Goal: Information Seeking & Learning: Learn about a topic

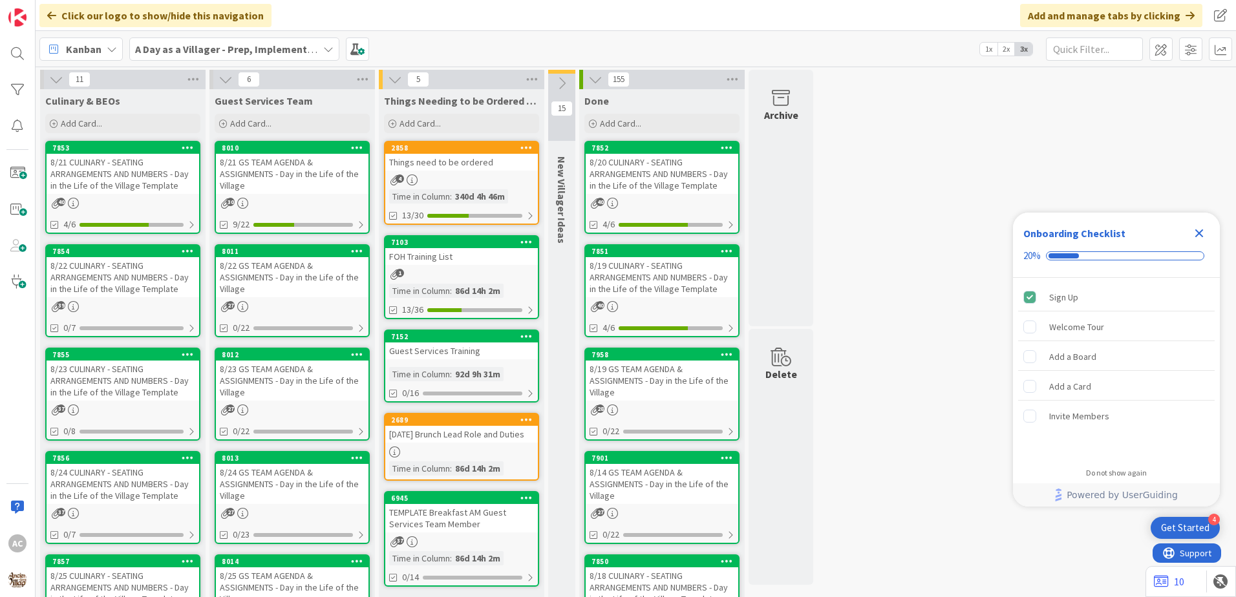
click at [162, 292] on div "8/22 CULINARY - SEATING ARRANGEMENTS AND NUMBERS - Day in the Life of the Villa…" at bounding box center [123, 277] width 153 height 40
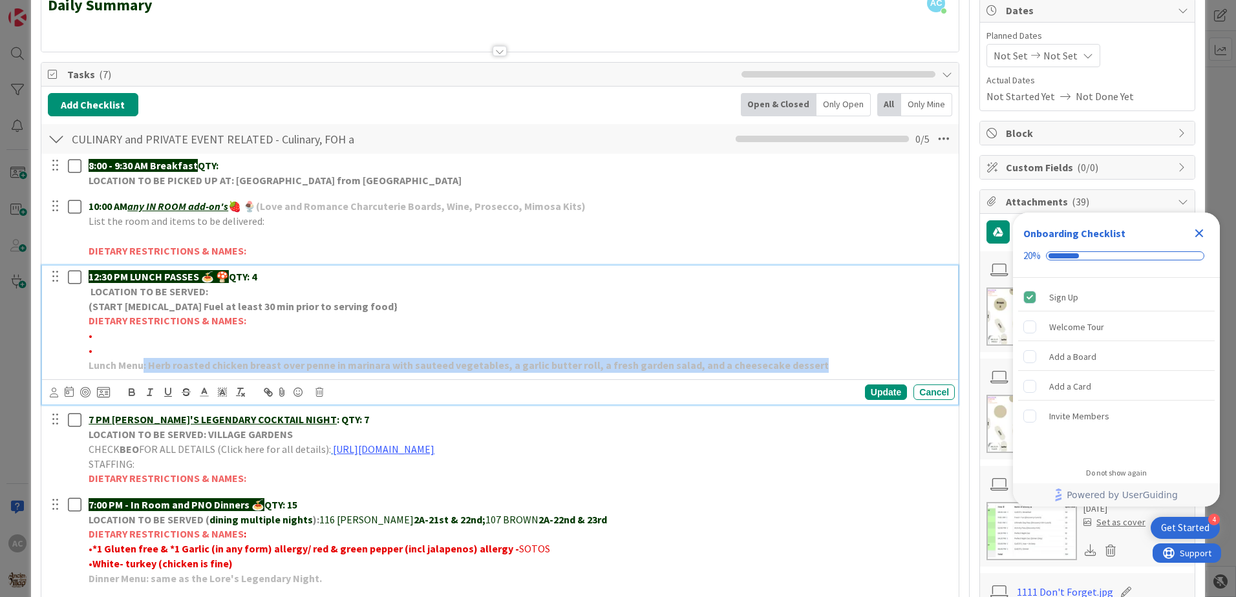
drag, startPoint x: 804, startPoint y: 368, endPoint x: 144, endPoint y: 367, distance: 660.0
click at [144, 367] on p "Lunch Menu: Herb roasted chicken breast over penne in marinara with sauteed veg…" at bounding box center [519, 365] width 861 height 15
click at [809, 367] on p "Lunch Menu: Herb roasted chicken breast over penne in marinara with sauteed veg…" at bounding box center [519, 365] width 861 height 15
drag, startPoint x: 809, startPoint y: 367, endPoint x: 158, endPoint y: 367, distance: 650.3
click at [170, 367] on p "Lunch Menu: Herb roasted chicken breast over penne in marinara with sauteed veg…" at bounding box center [519, 365] width 861 height 15
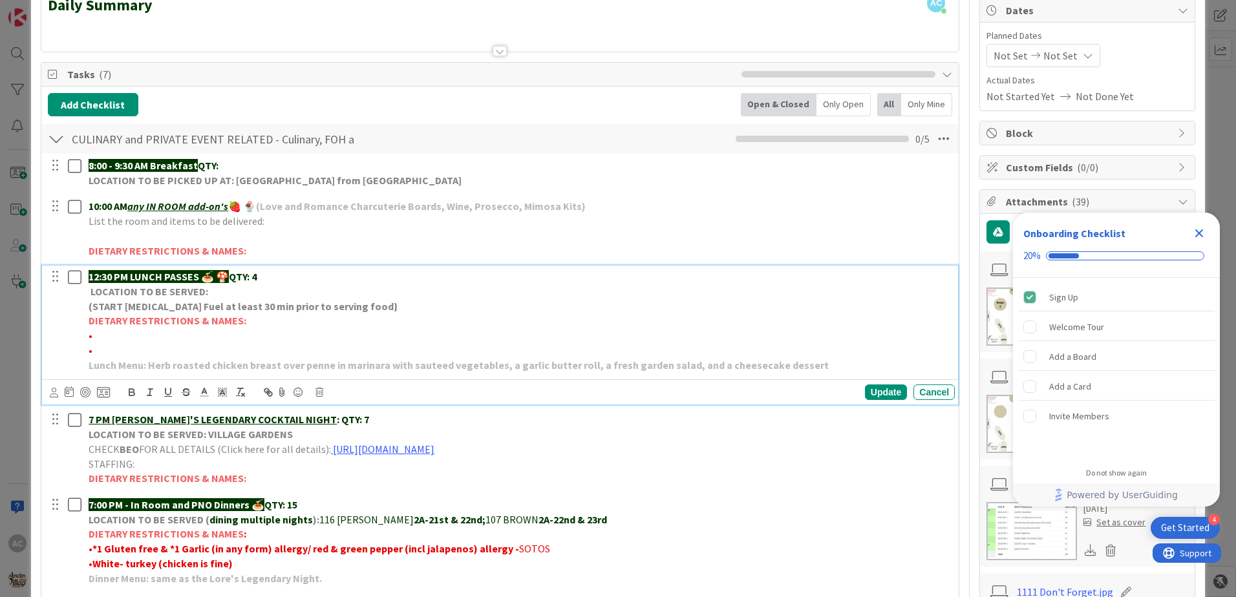
drag, startPoint x: 157, startPoint y: 367, endPoint x: 151, endPoint y: 363, distance: 7.5
click at [151, 363] on strong "Lunch Menu: Herb roasted chicken breast over penne in marinara with sauteed veg…" at bounding box center [459, 365] width 740 height 13
drag, startPoint x: 151, startPoint y: 363, endPoint x: 213, endPoint y: 363, distance: 62.1
click at [213, 363] on strong "Lunch Menu: Herb roasted chicken breast over penne in marinara with sauteed veg…" at bounding box center [459, 365] width 740 height 13
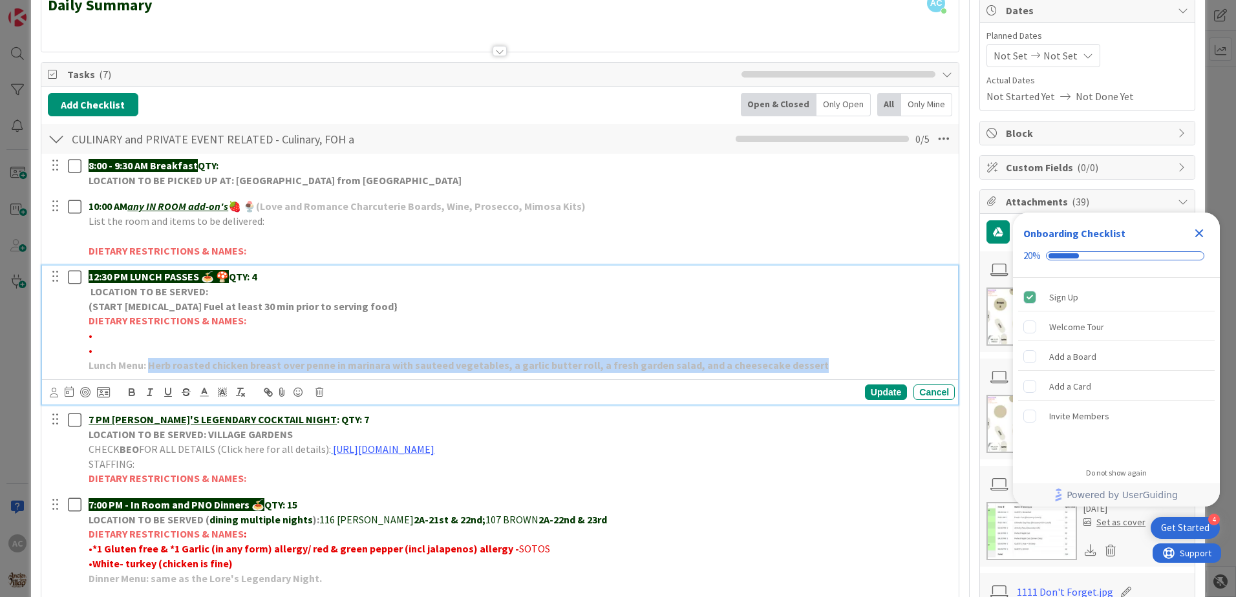
drag, startPoint x: 149, startPoint y: 366, endPoint x: 833, endPoint y: 368, distance: 683.9
click at [833, 368] on p "Lunch Menu: Herb roasted chicken breast over penne in marinara with sauteed veg…" at bounding box center [519, 365] width 861 height 15
copy strong "Herb roasted chicken breast over penne in marinara with sauteed vegetables, a g…"
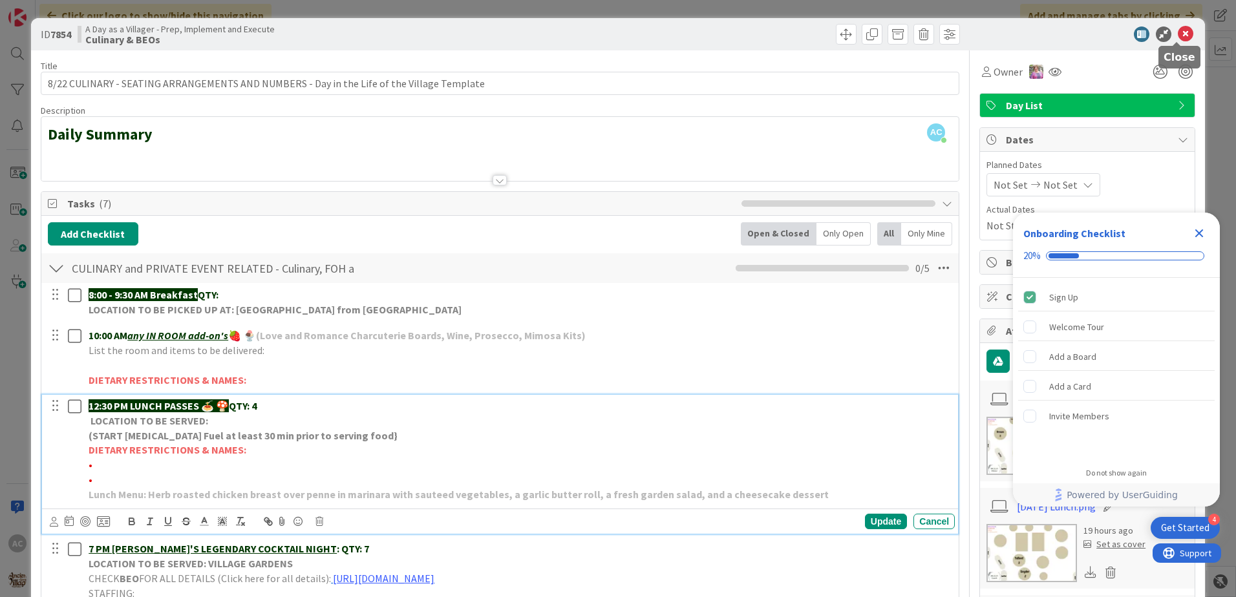
click at [1178, 34] on icon at bounding box center [1186, 35] width 16 height 16
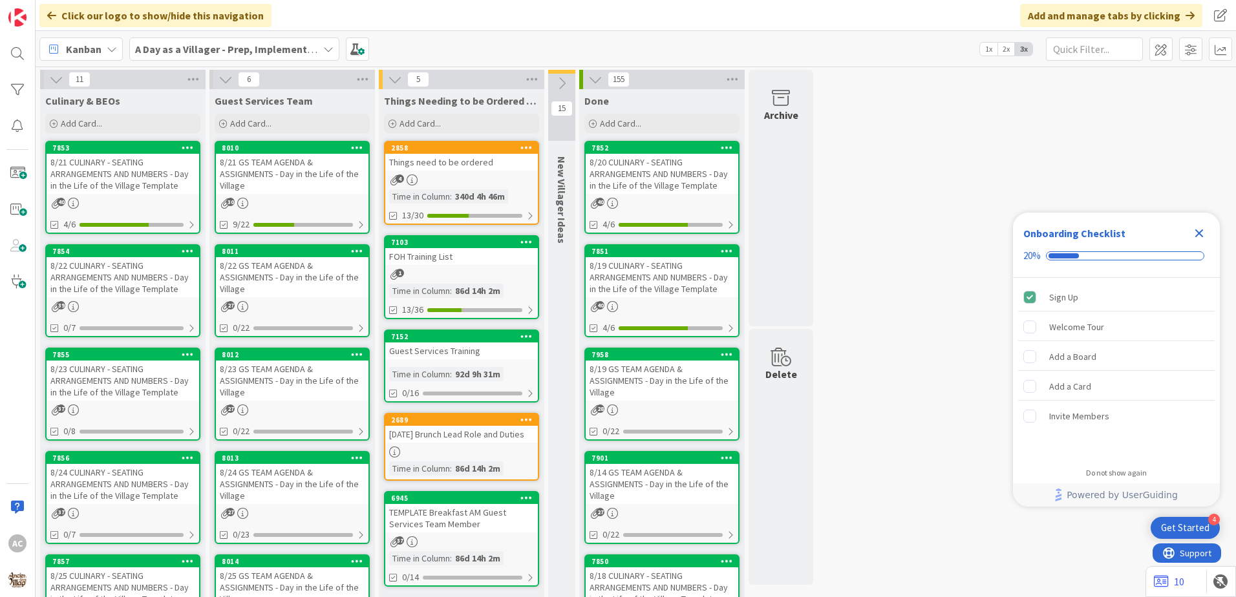
click at [87, 383] on div "8/23 CULINARY - SEATING ARRANGEMENTS AND NUMBERS - Day in the Life of the Villa…" at bounding box center [123, 381] width 153 height 40
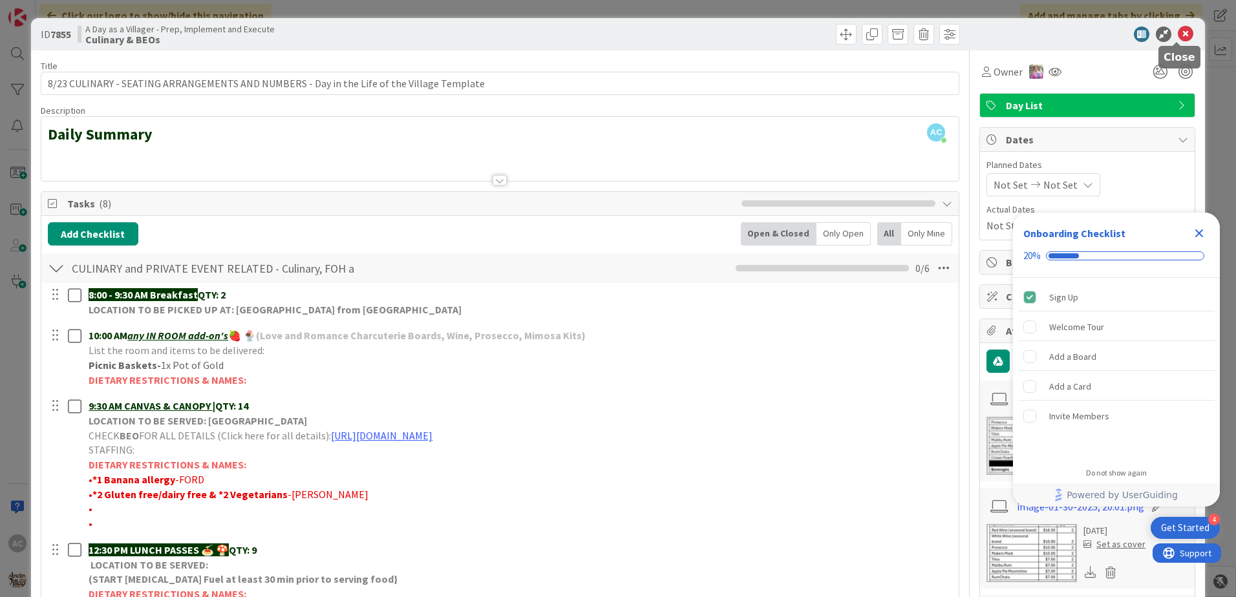
click at [1178, 34] on icon at bounding box center [1186, 35] width 16 height 16
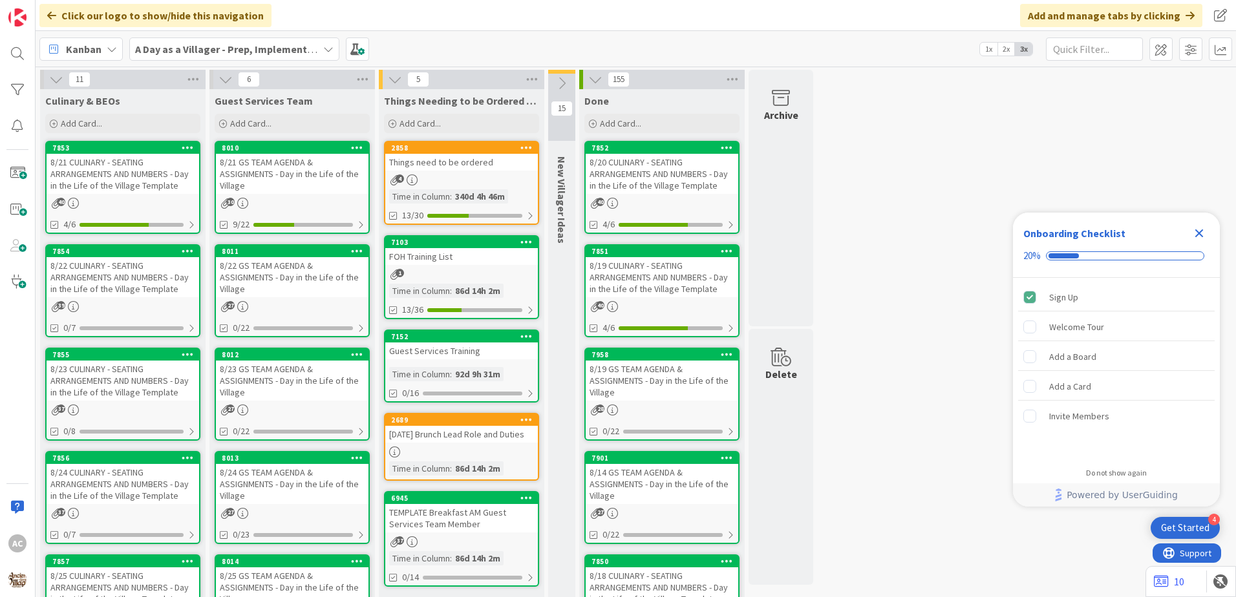
click at [142, 489] on div "8/24 CULINARY - SEATING ARRANGEMENTS AND NUMBERS - Day in the Life of the Villa…" at bounding box center [123, 484] width 153 height 40
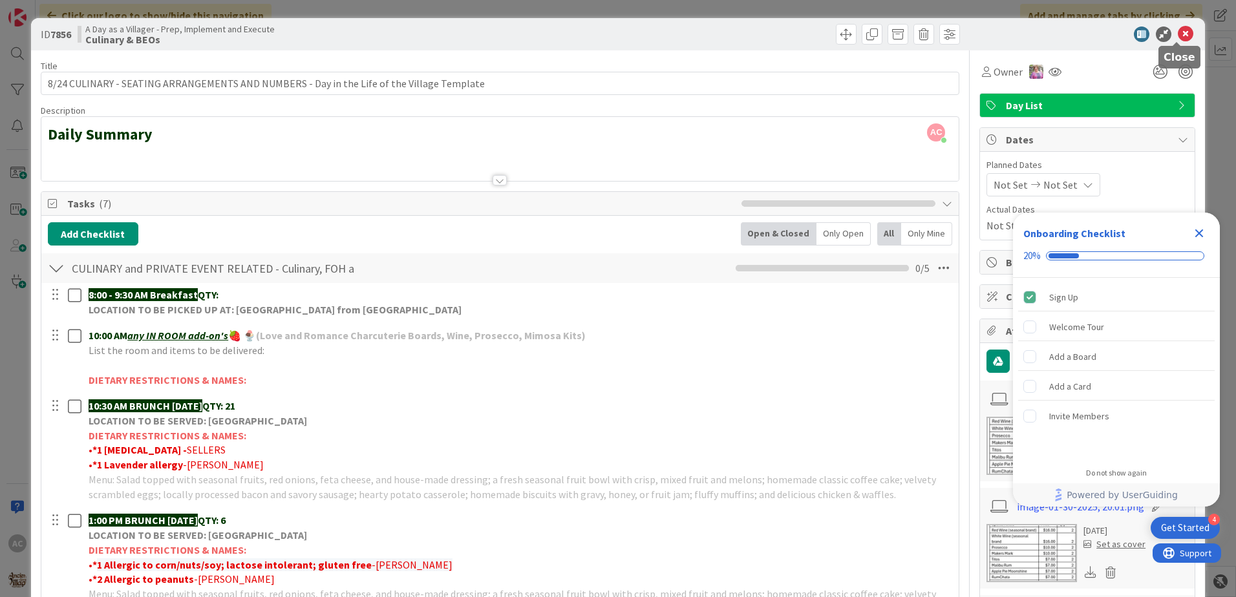
click at [1181, 30] on icon at bounding box center [1186, 35] width 16 height 16
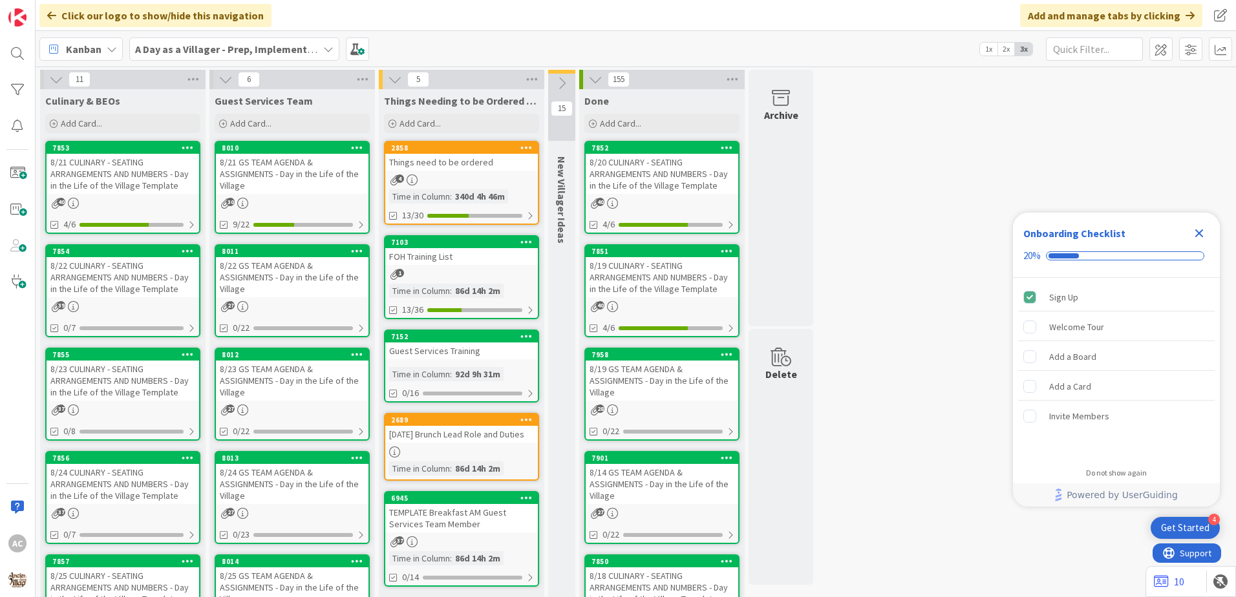
click at [136, 489] on div "8/24 CULINARY - SEATING ARRANGEMENTS AND NUMBERS - Day in the Life of the Villa…" at bounding box center [123, 484] width 153 height 40
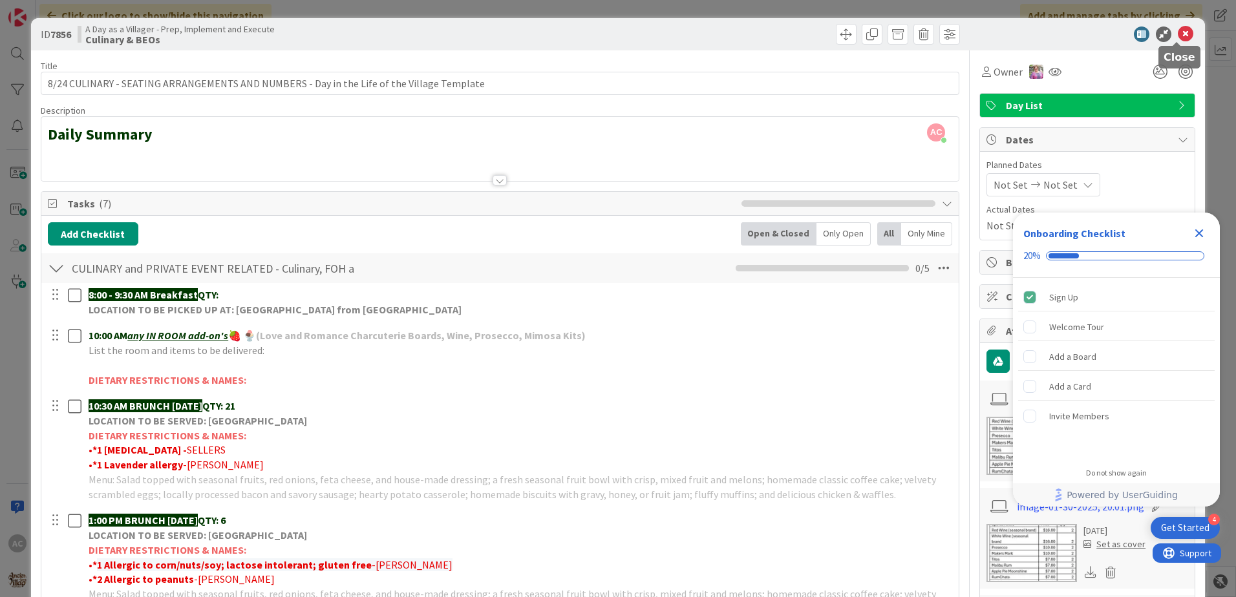
click at [1178, 36] on icon at bounding box center [1186, 35] width 16 height 16
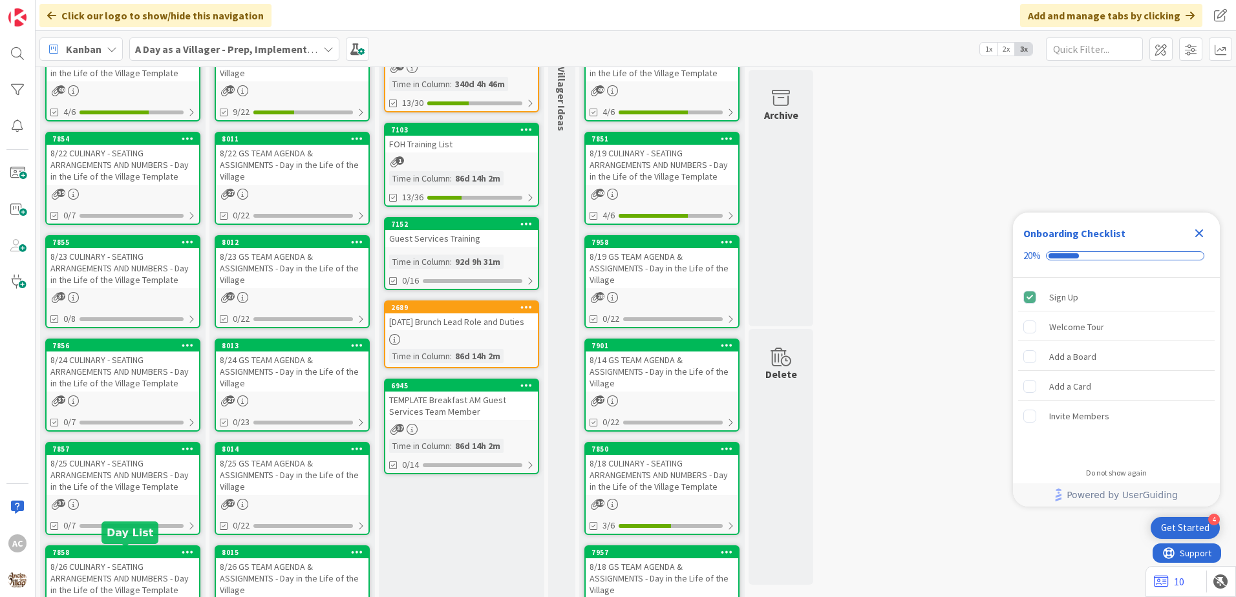
scroll to position [129, 0]
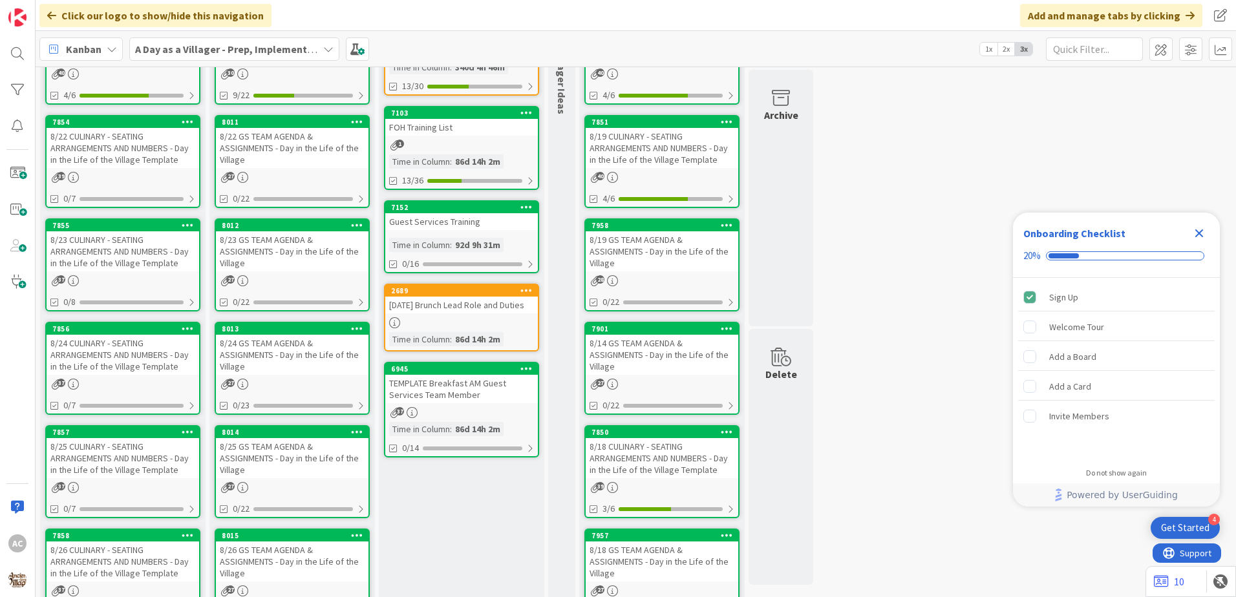
click at [157, 452] on div "8/25 CULINARY - SEATING ARRANGEMENTS AND NUMBERS - Day in the Life of the Villa…" at bounding box center [123, 458] width 153 height 40
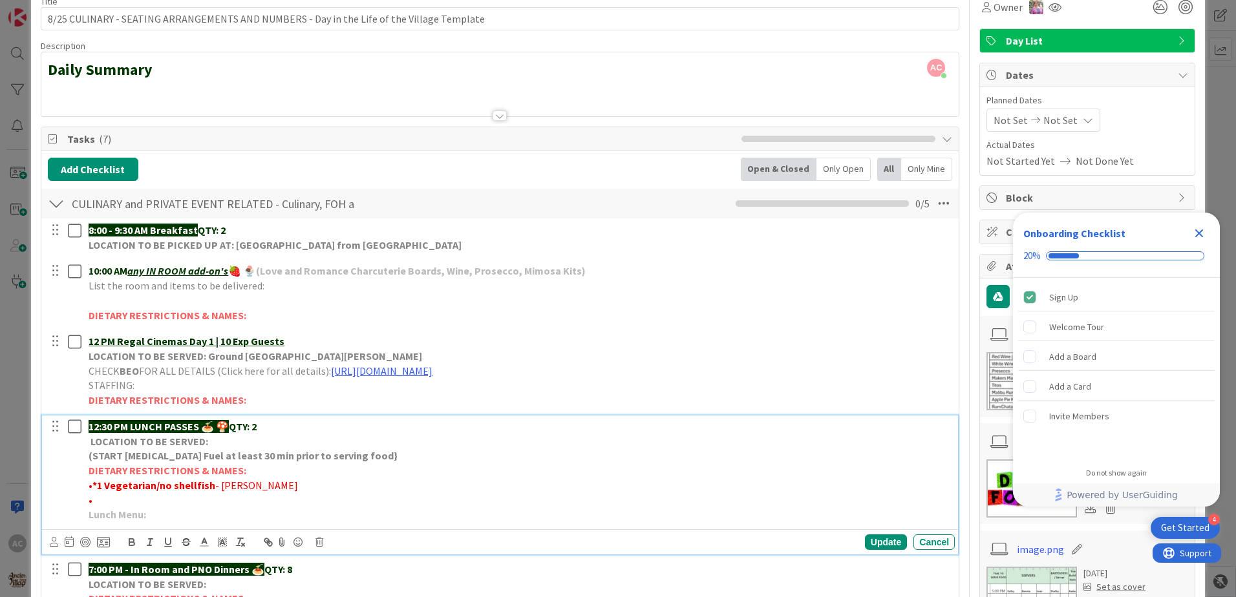
click at [186, 518] on p "Lunch Menu:" at bounding box center [519, 514] width 861 height 15
click at [880, 542] on div "Update" at bounding box center [886, 543] width 42 height 16
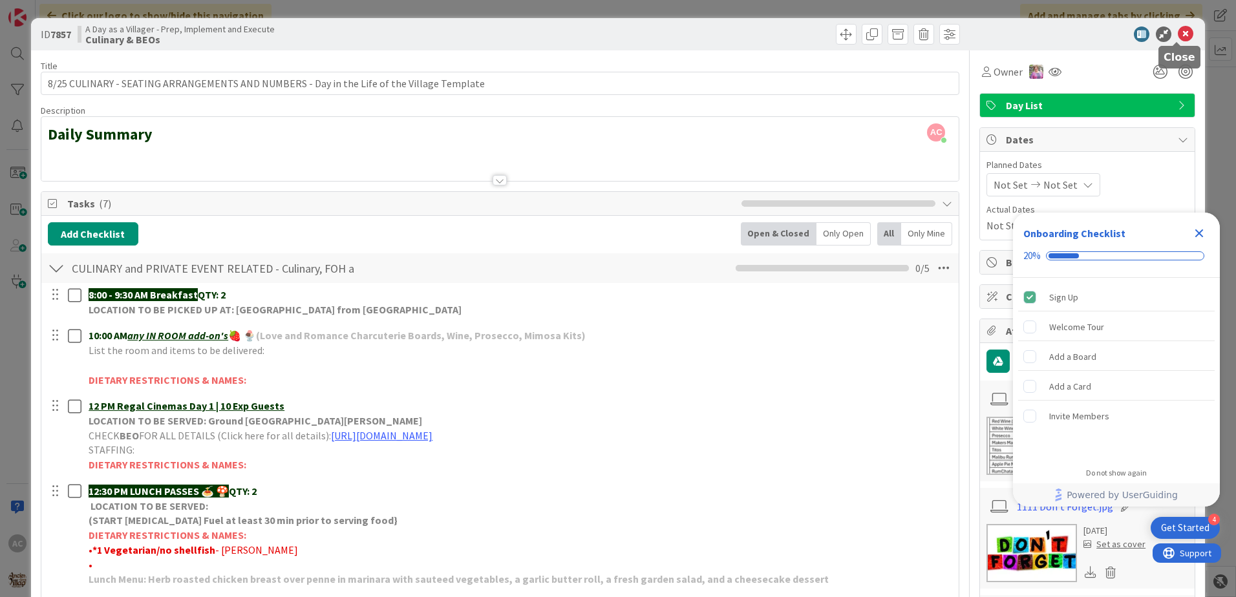
click at [1178, 38] on icon at bounding box center [1186, 35] width 16 height 16
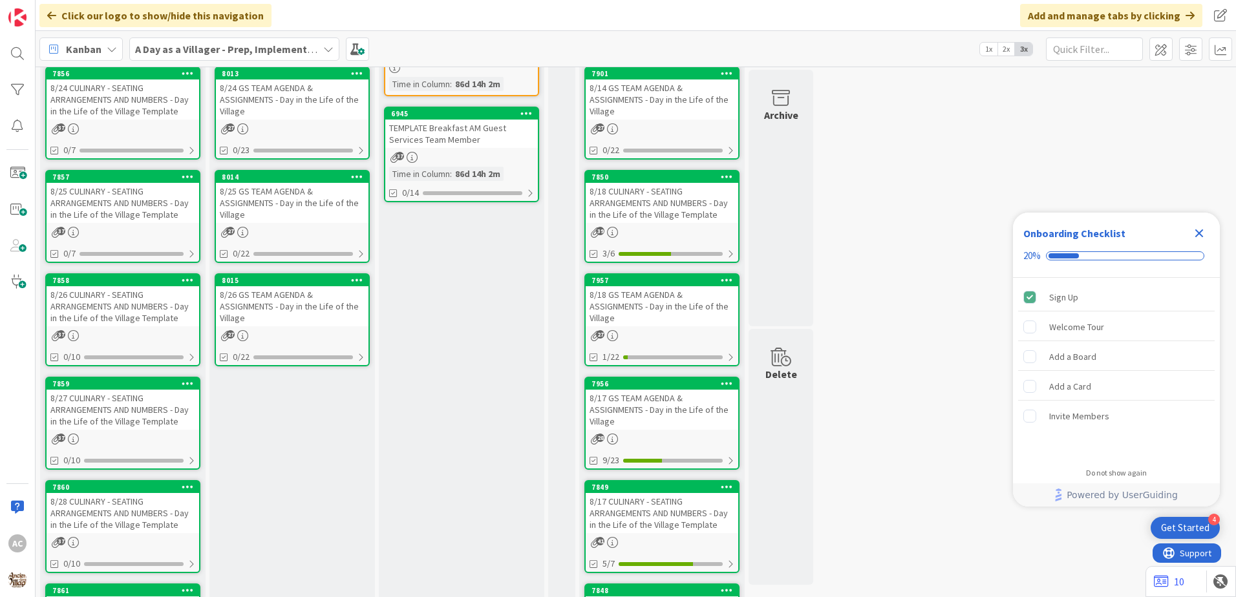
scroll to position [388, 0]
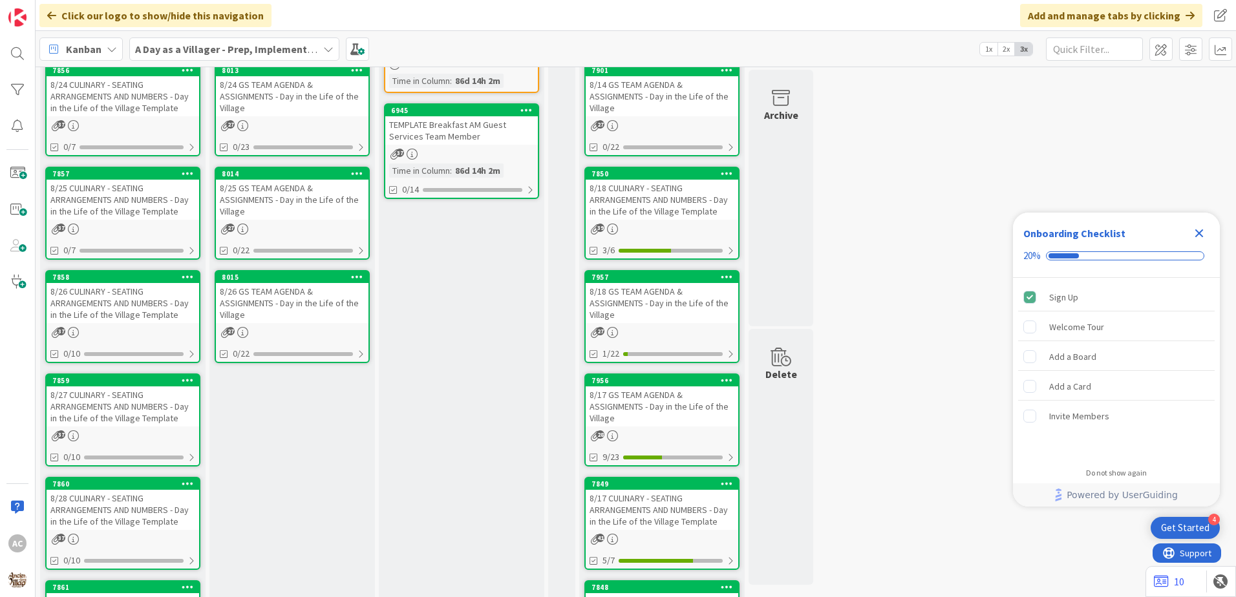
click at [136, 187] on div "8/25 CULINARY - SEATING ARRANGEMENTS AND NUMBERS - Day in the Life of the Villa…" at bounding box center [123, 200] width 153 height 40
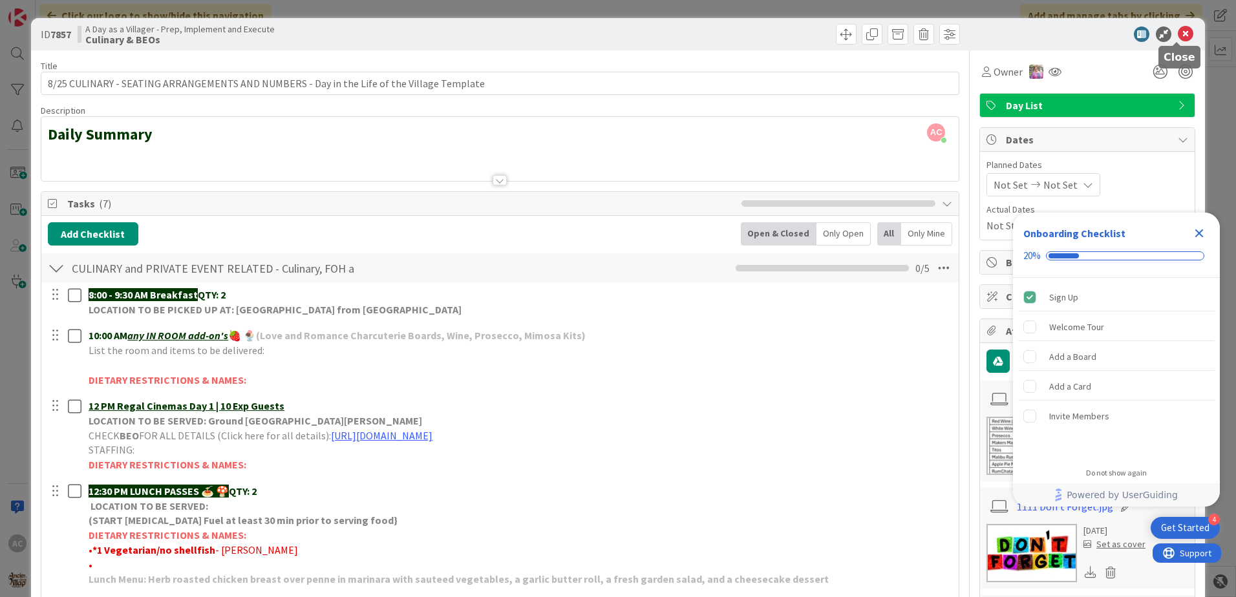
click at [1181, 31] on icon at bounding box center [1186, 35] width 16 height 16
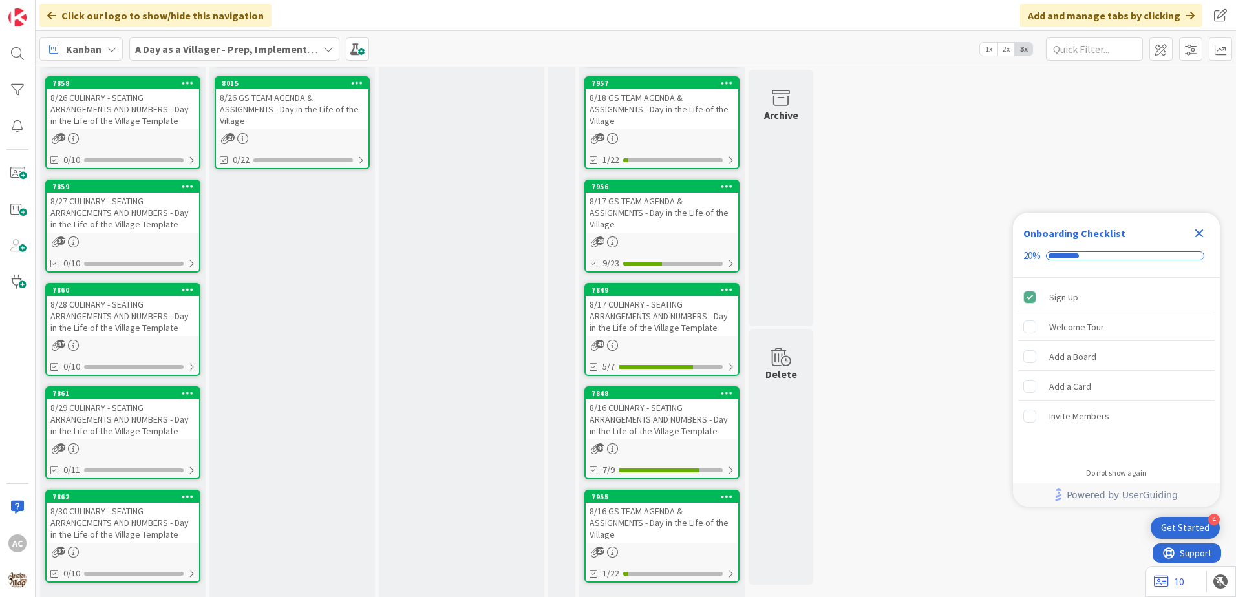
click at [112, 131] on link "7858 8/26 CULINARY - SEATING ARRANGEMENTS AND NUMBERS - Day in the Life of the …" at bounding box center [122, 122] width 155 height 93
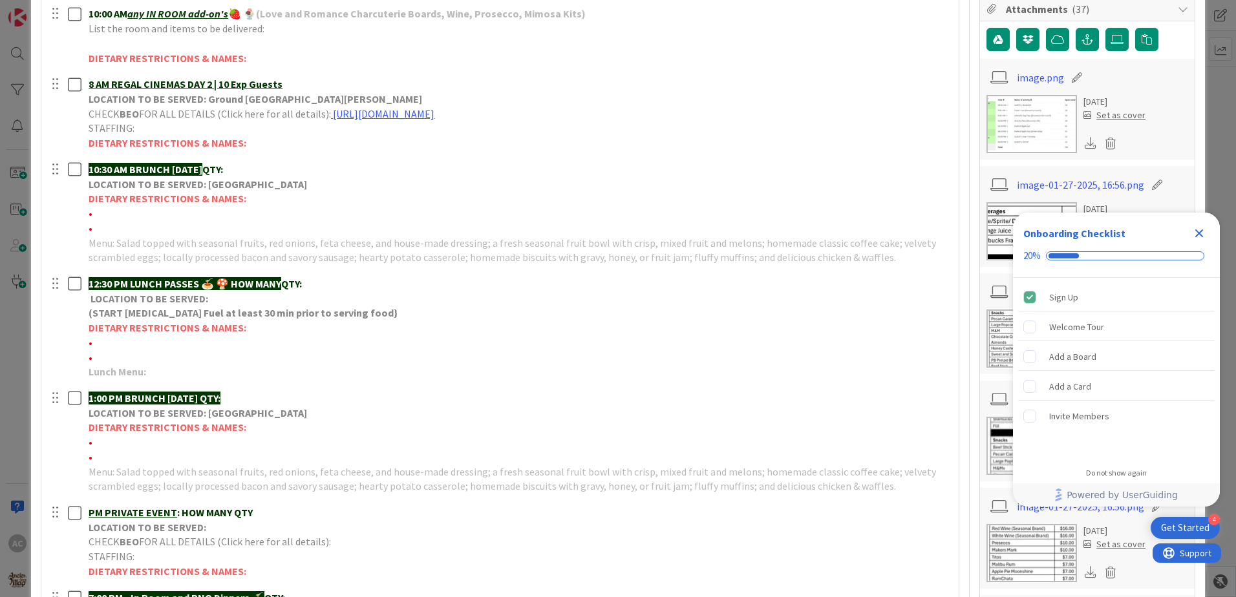
scroll to position [323, 0]
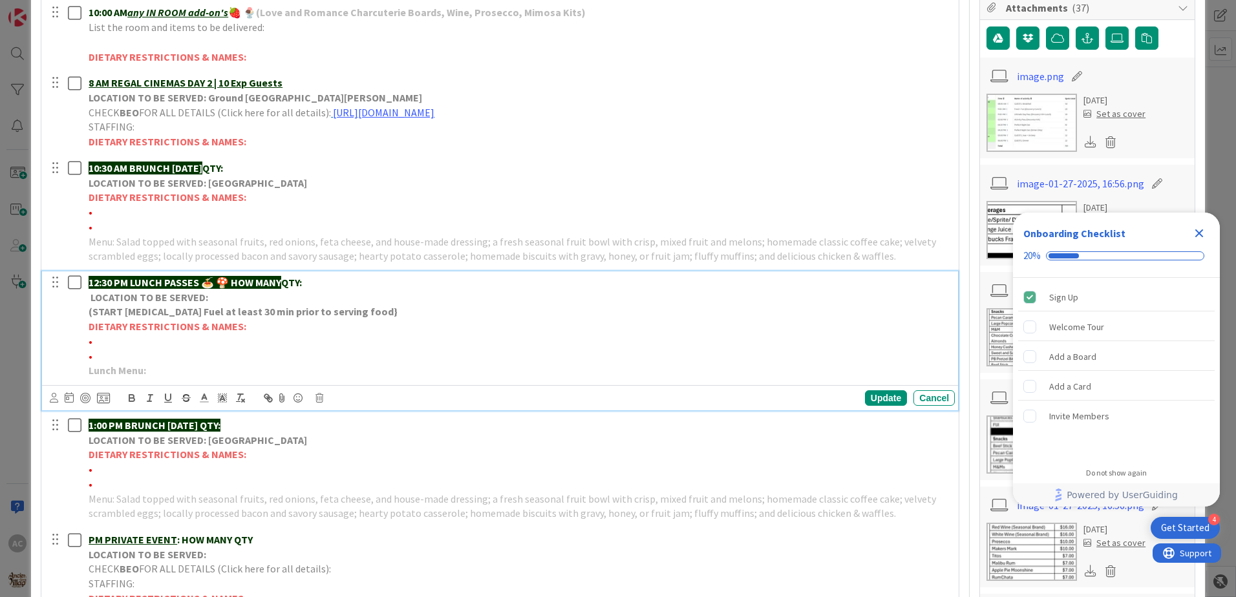
click at [233, 367] on p "Lunch Menu:" at bounding box center [519, 370] width 861 height 15
click at [875, 403] on div "Update" at bounding box center [886, 398] width 42 height 16
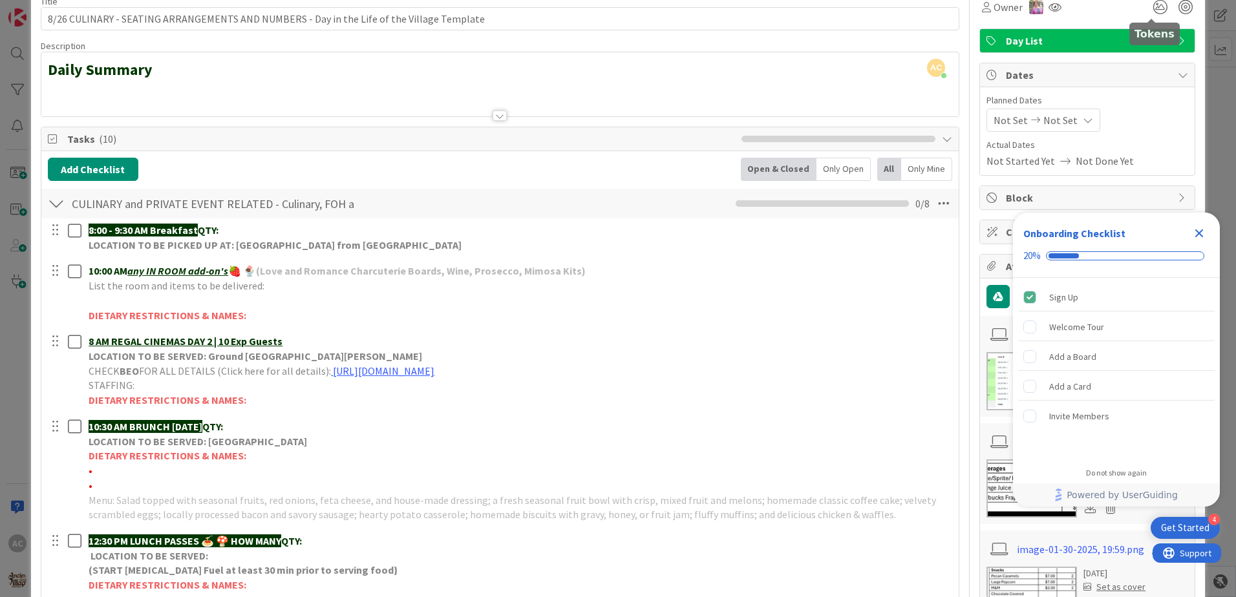
scroll to position [19, 0]
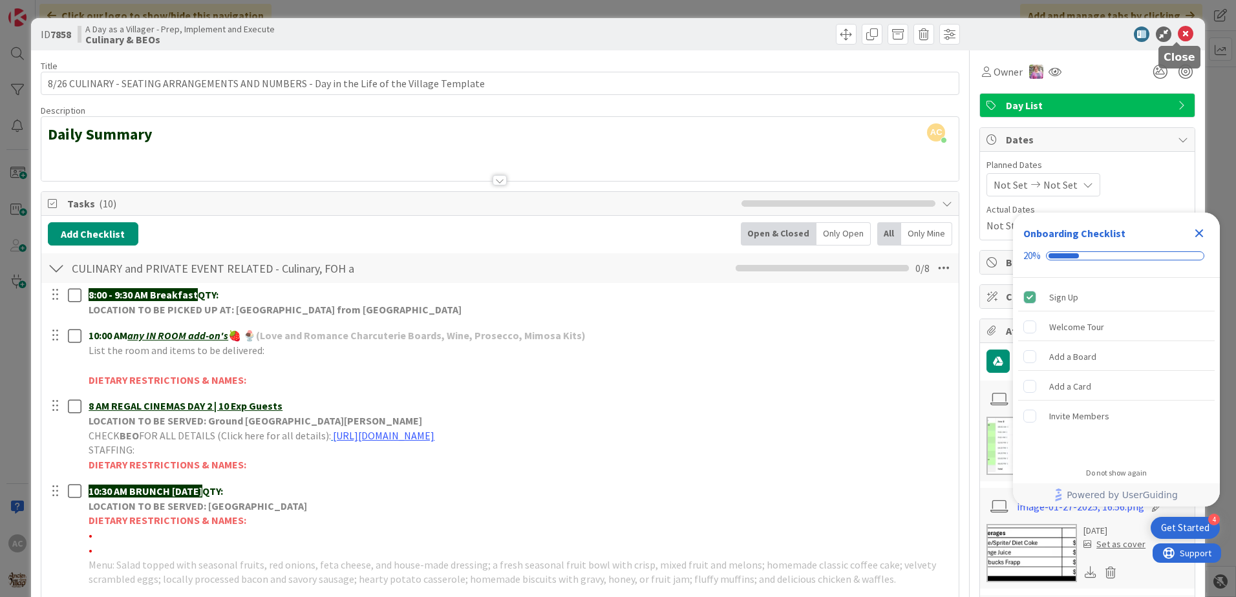
click at [1178, 31] on icon at bounding box center [1186, 35] width 16 height 16
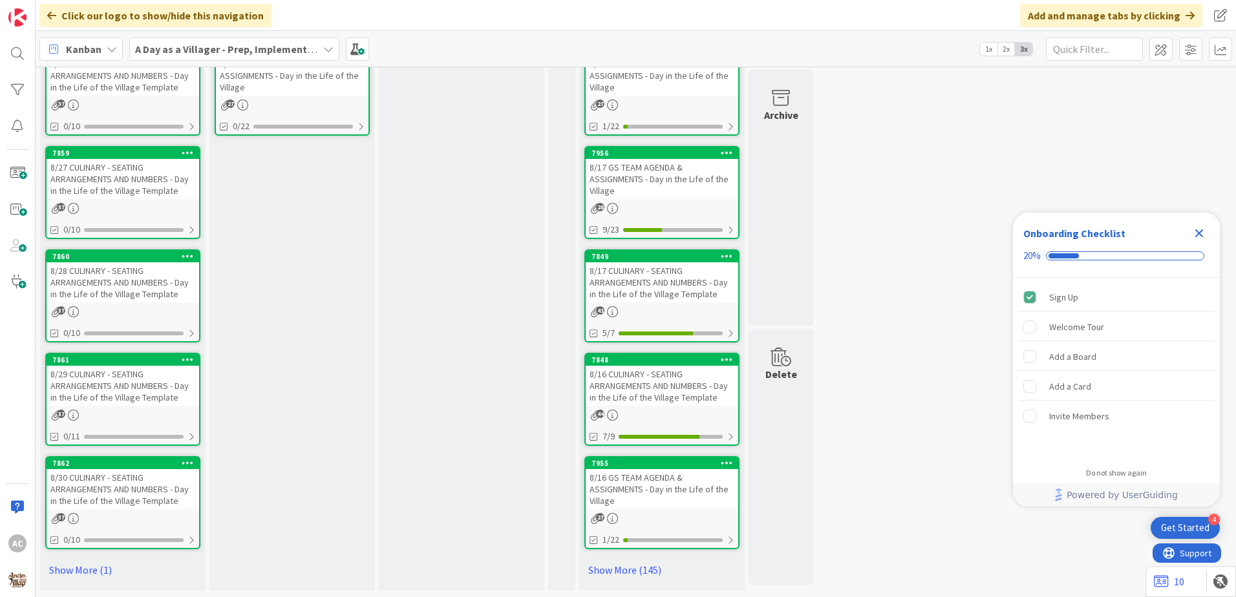
click at [151, 165] on div "8/27 CULINARY - SEATING ARRANGEMENTS AND NUMBERS - Day in the Life of the Villa…" at bounding box center [123, 179] width 153 height 40
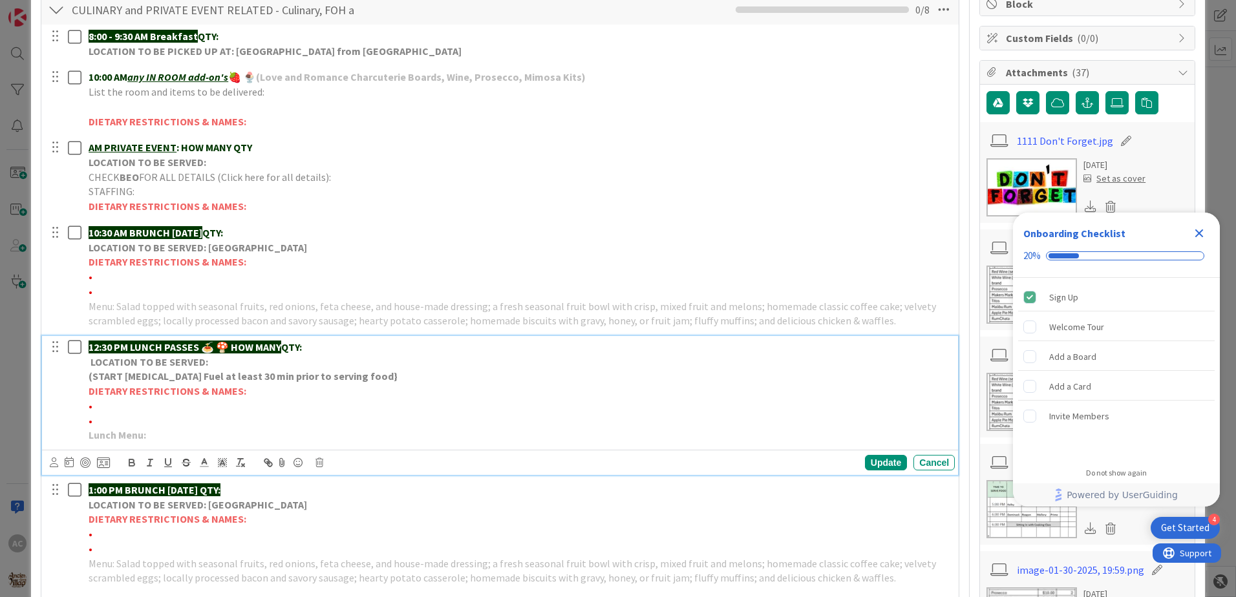
click at [232, 425] on p "•" at bounding box center [519, 421] width 861 height 15
click at [235, 436] on p "Lunch Menu:" at bounding box center [519, 435] width 861 height 15
click at [881, 462] on div "Update" at bounding box center [886, 463] width 42 height 16
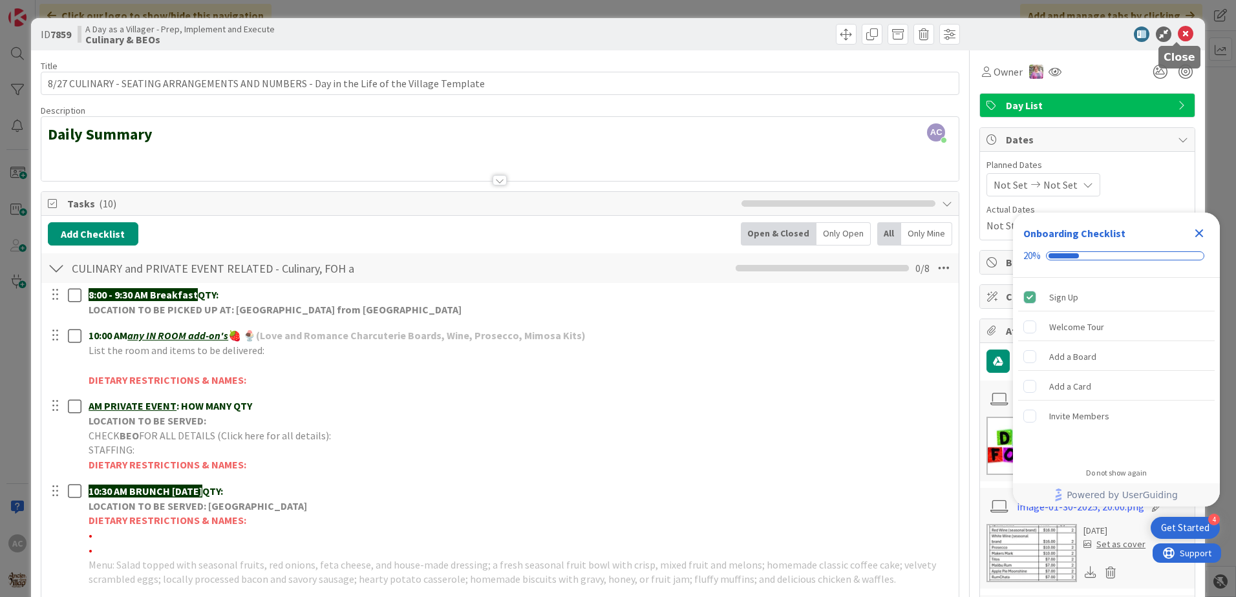
click at [1181, 37] on icon at bounding box center [1186, 35] width 16 height 16
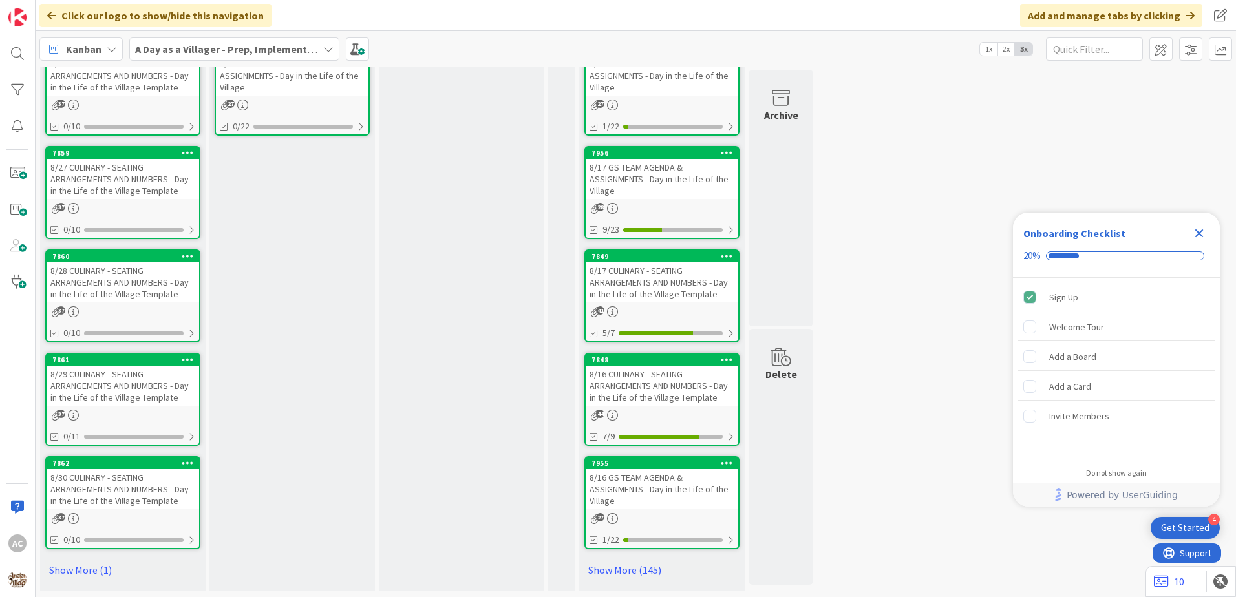
click at [148, 189] on div "8/27 CULINARY - SEATING ARRANGEMENTS AND NUMBERS - Day in the Life of the Villa…" at bounding box center [123, 179] width 153 height 40
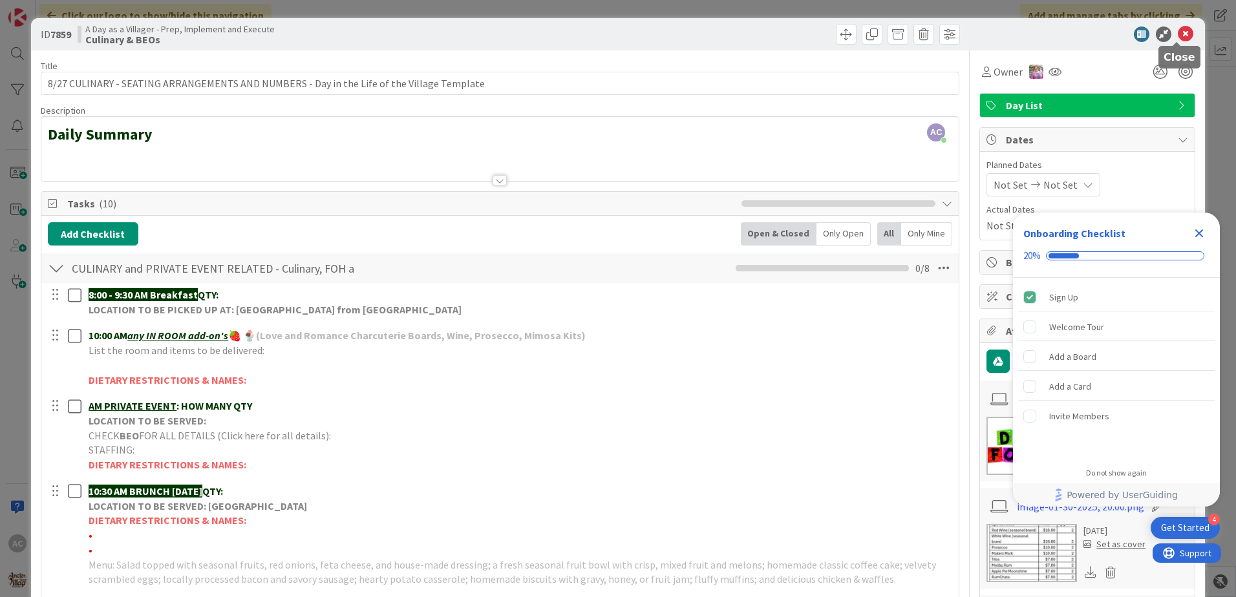
click at [1184, 36] on icon at bounding box center [1186, 35] width 16 height 16
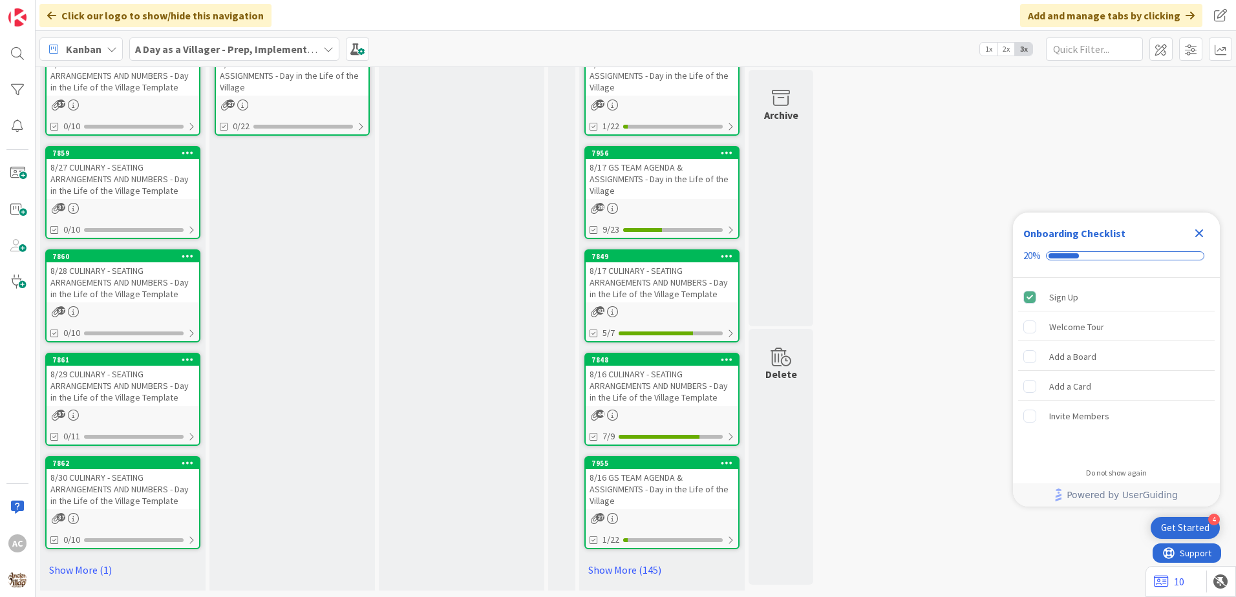
click at [154, 288] on div "8/28 CULINARY - SEATING ARRANGEMENTS AND NUMBERS - Day in the Life of the Villa…" at bounding box center [123, 282] width 153 height 40
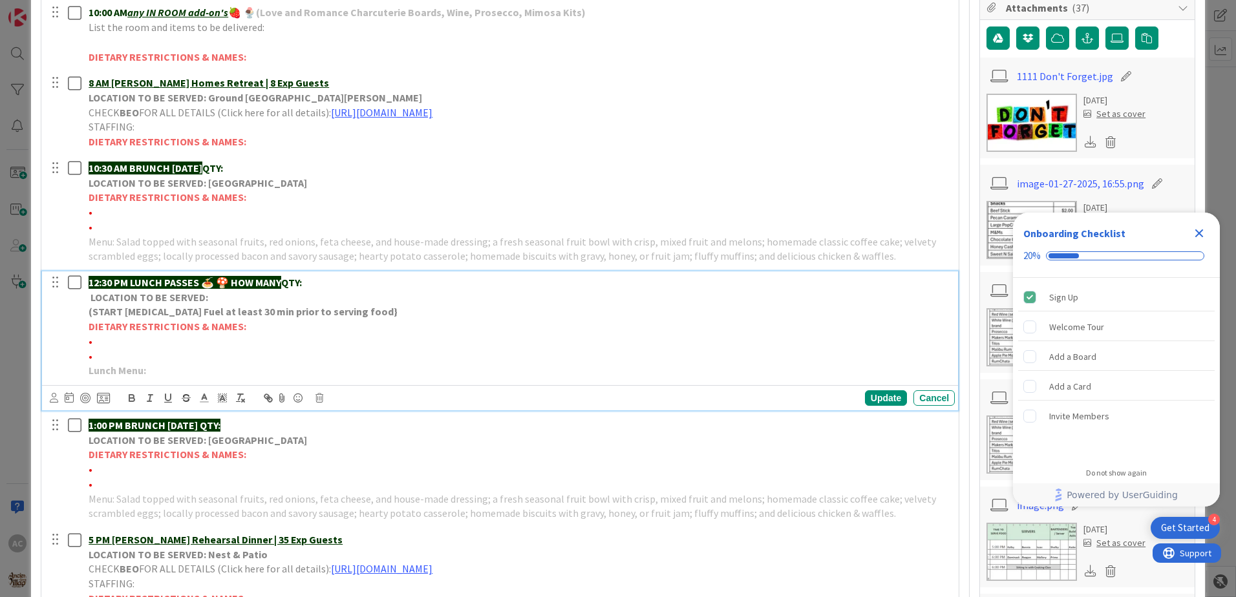
click at [213, 366] on p "Lunch Menu:" at bounding box center [519, 370] width 861 height 15
click at [878, 394] on div "Update" at bounding box center [886, 398] width 42 height 16
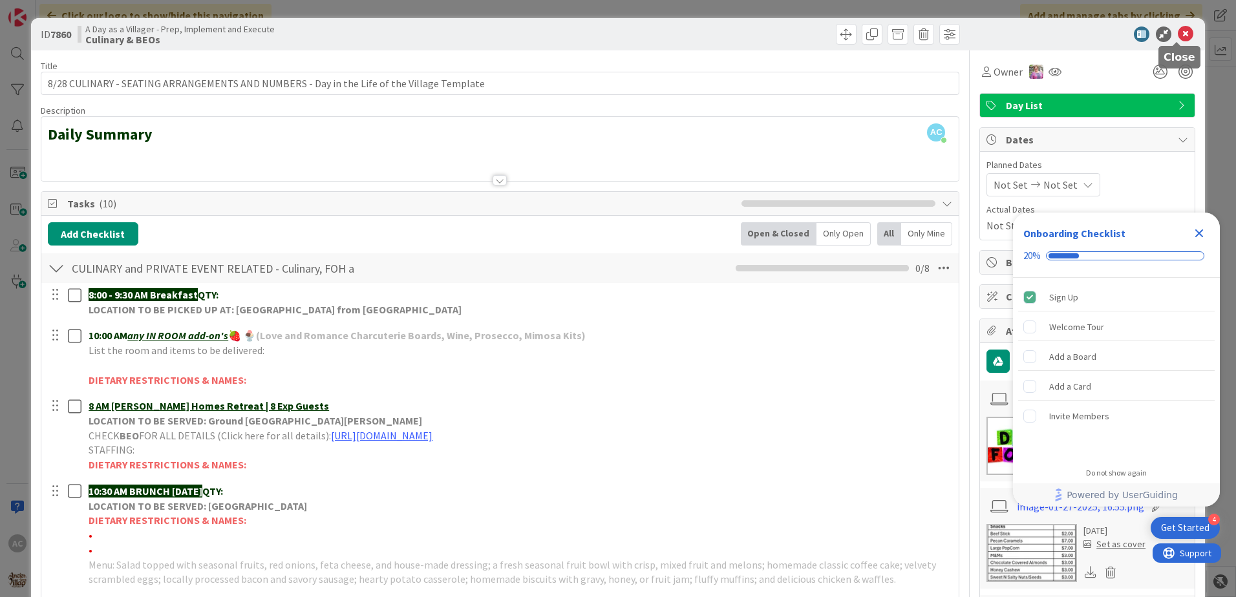
click at [1178, 38] on icon at bounding box center [1186, 35] width 16 height 16
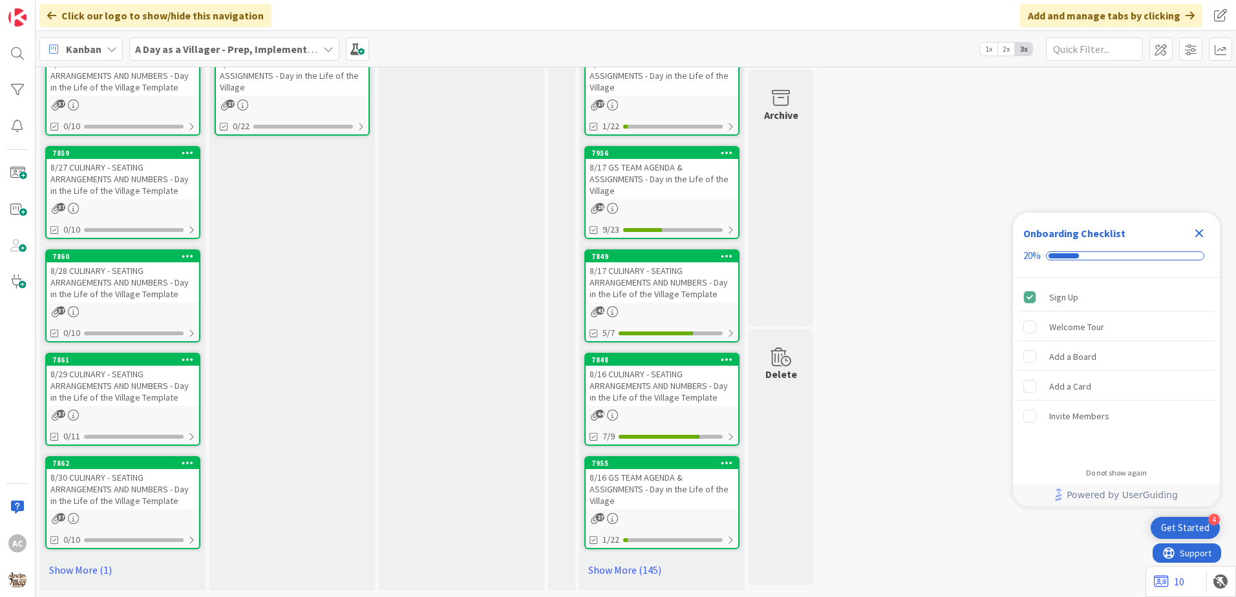
click at [107, 371] on div "8/29 CULINARY - SEATING ARRANGEMENTS AND NUMBERS - Day in the Life of the Villa…" at bounding box center [123, 386] width 153 height 40
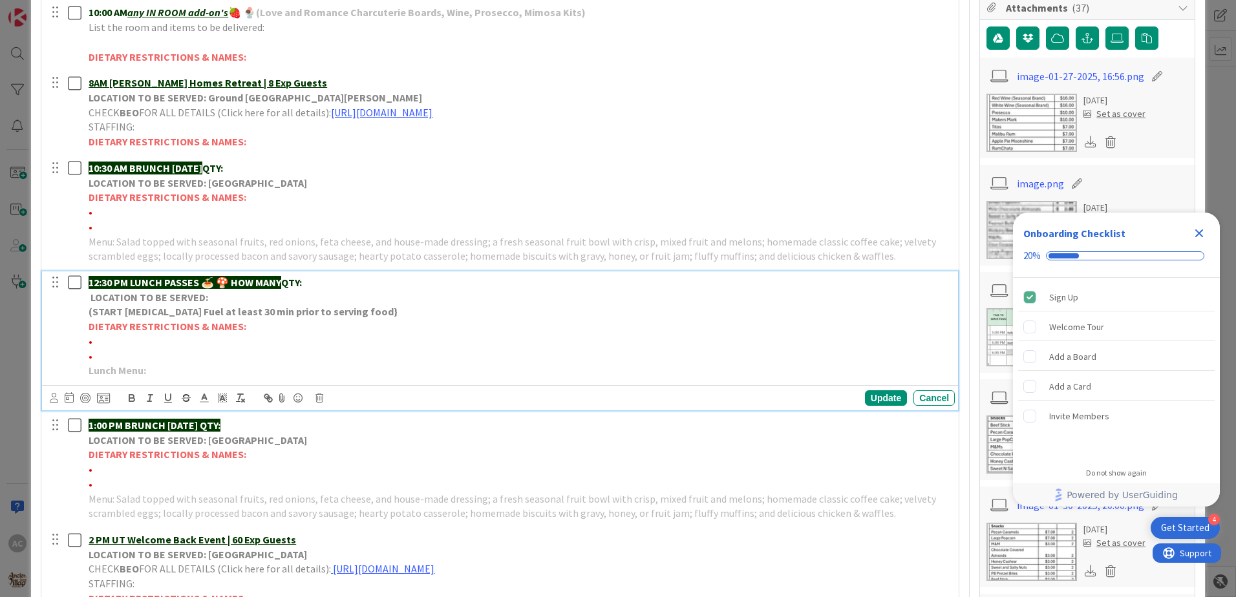
click at [241, 368] on p "Lunch Menu:" at bounding box center [519, 370] width 861 height 15
click at [873, 401] on div "Update" at bounding box center [886, 398] width 42 height 16
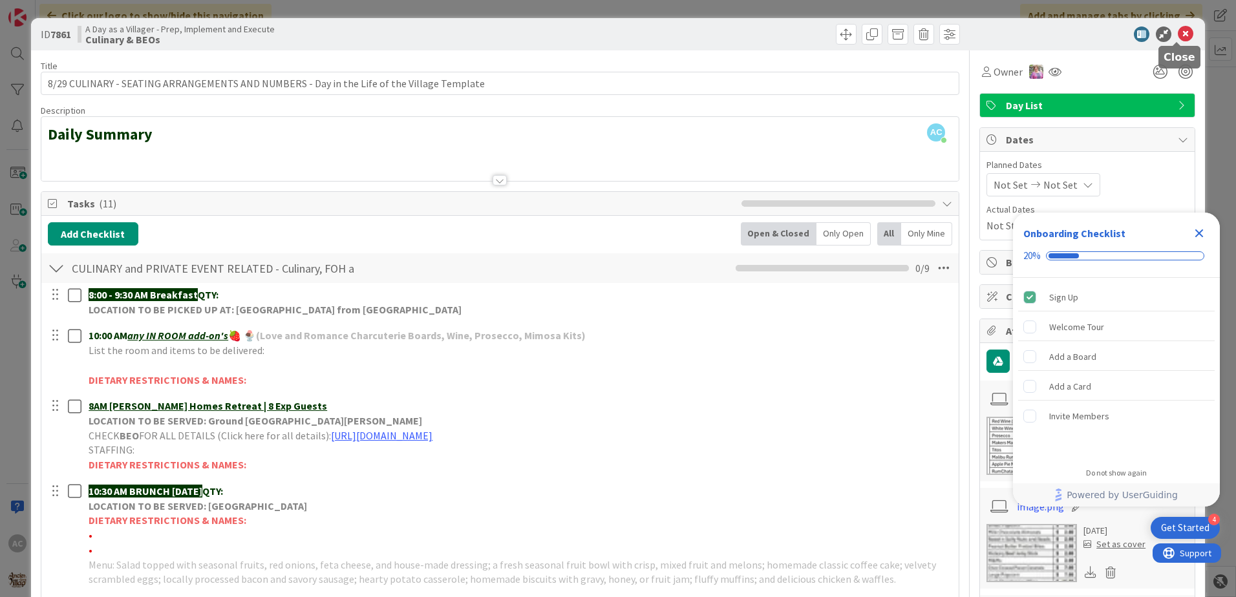
click at [1182, 34] on icon at bounding box center [1186, 35] width 16 height 16
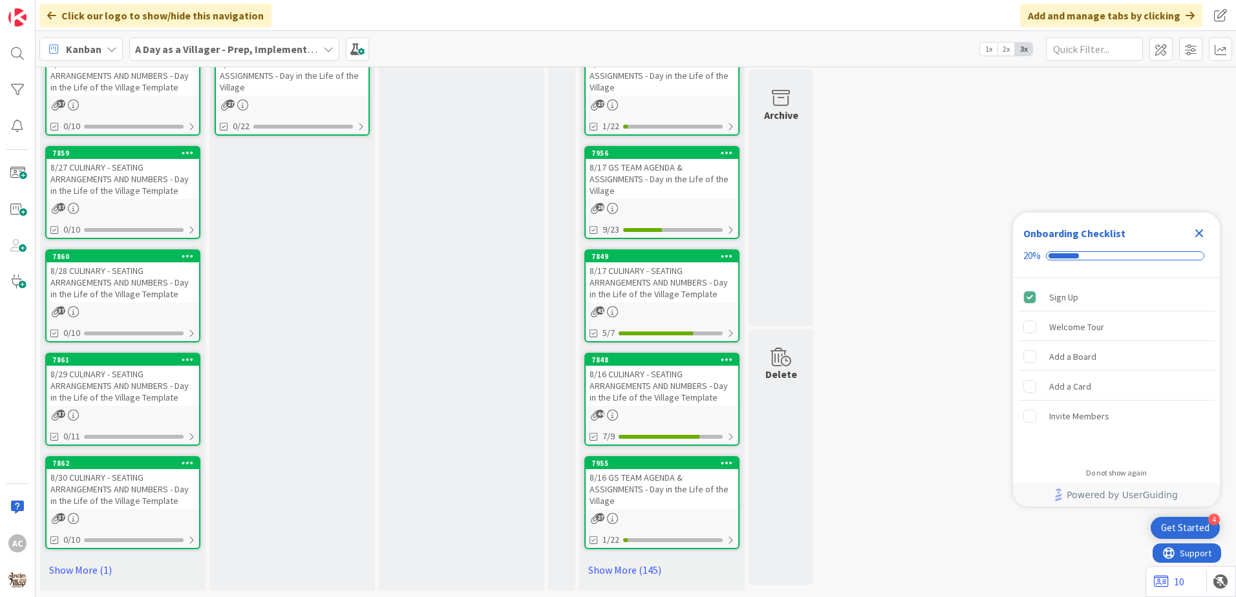
click at [165, 501] on div "8/30 CULINARY - SEATING ARRANGEMENTS AND NUMBERS - Day in the Life of the Villa…" at bounding box center [123, 489] width 153 height 40
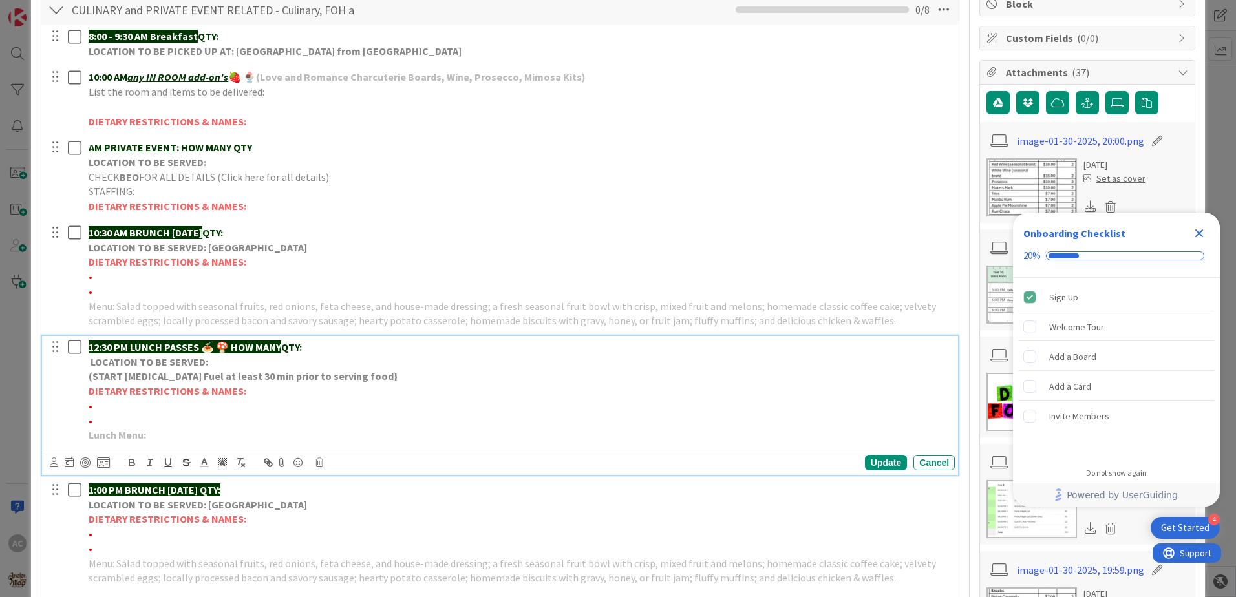
click at [255, 433] on p "Lunch Menu:" at bounding box center [519, 435] width 861 height 15
click at [884, 465] on div "Update" at bounding box center [886, 463] width 42 height 16
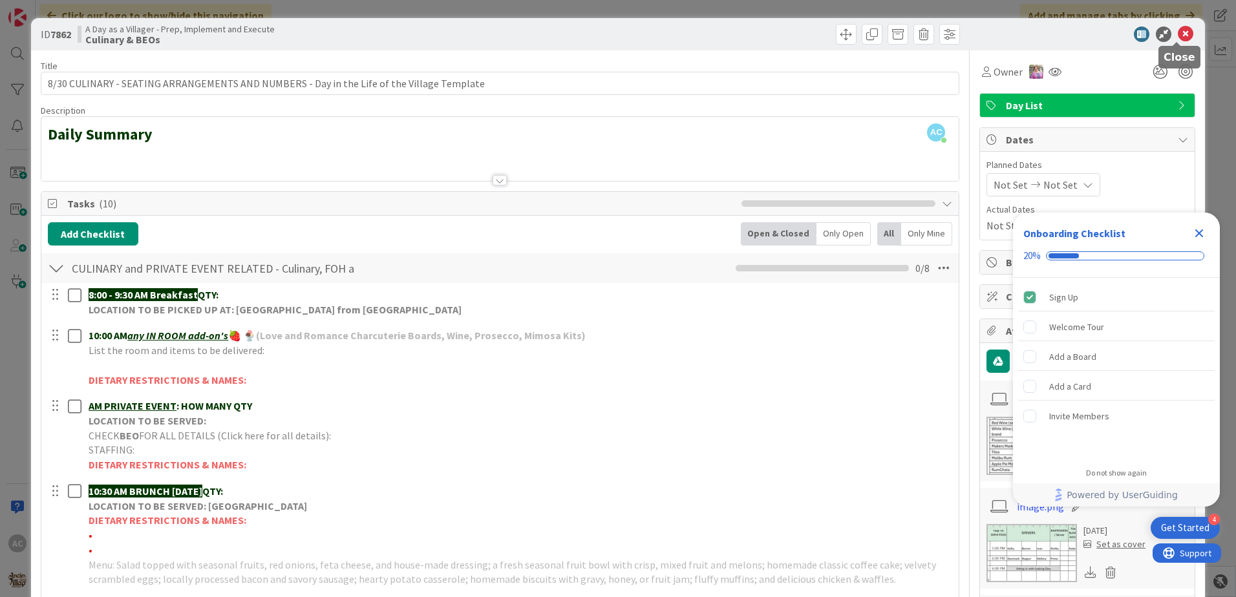
click at [1180, 31] on icon at bounding box center [1186, 35] width 16 height 16
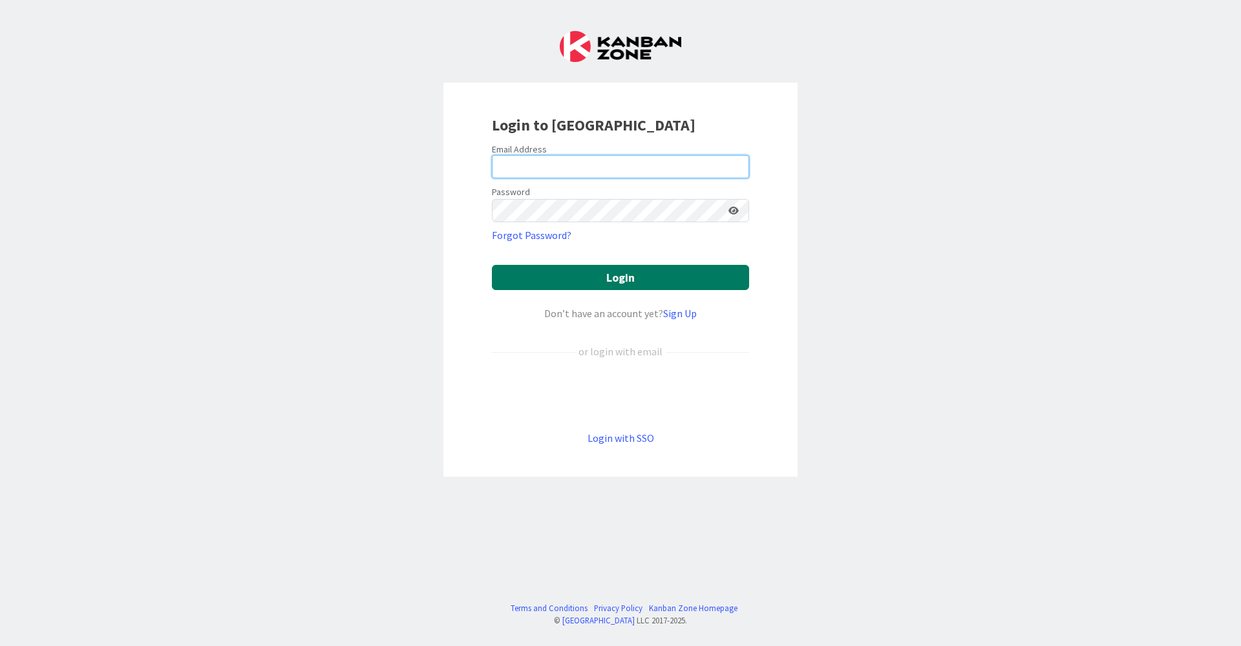
type input "culinaryteam@ancientlorevillage.com"
click at [580, 269] on button "Login" at bounding box center [620, 277] width 257 height 25
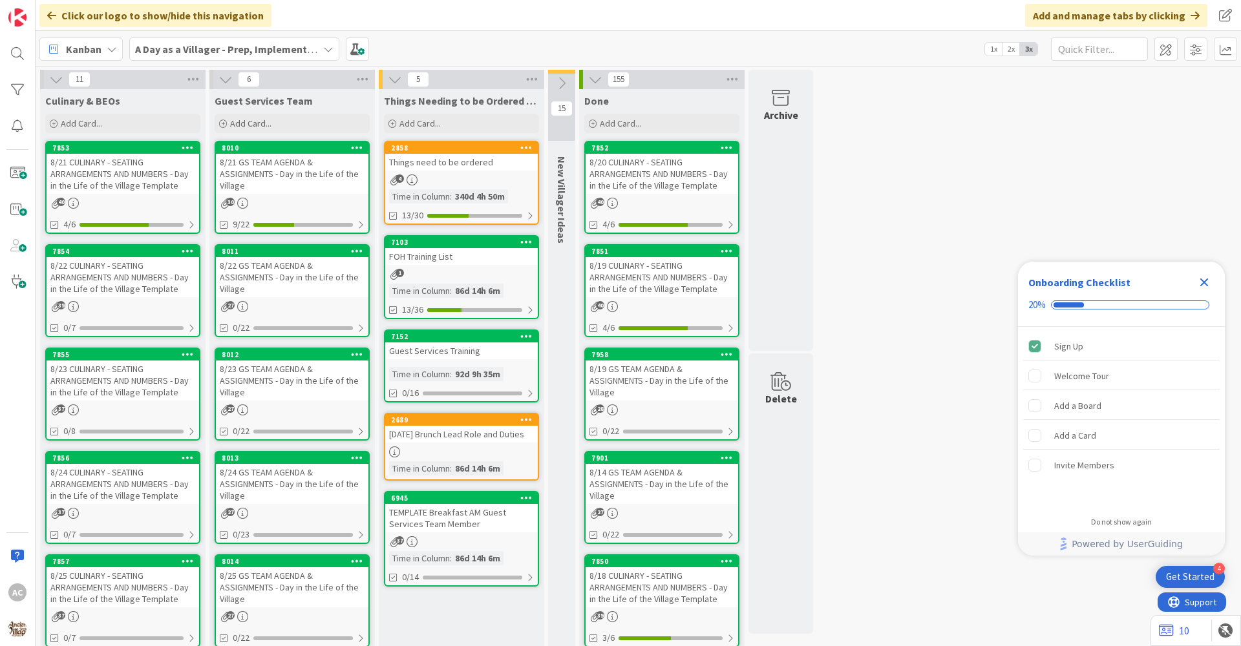
click at [103, 375] on div "8/23 CULINARY - SEATING ARRANGEMENTS AND NUMBERS - Day in the Life of the Villa…" at bounding box center [123, 381] width 153 height 40
